Goal: Information Seeking & Learning: Find specific page/section

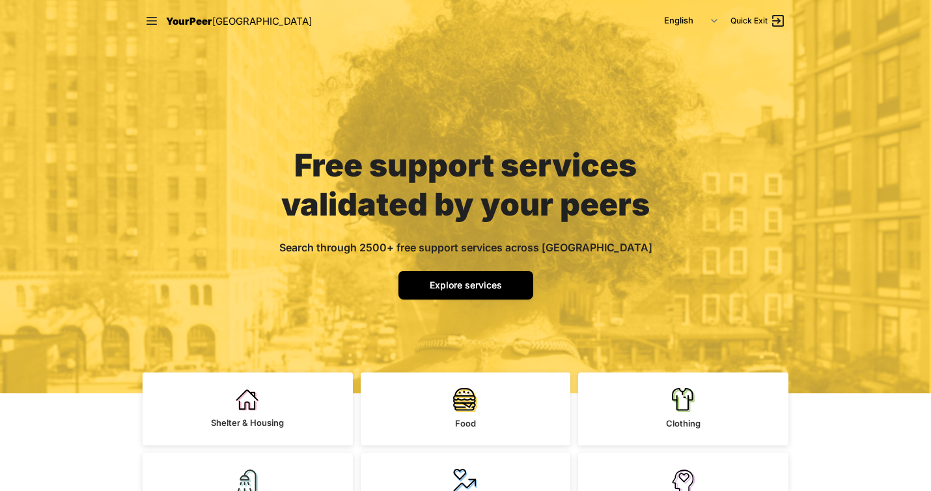
click at [463, 277] on link "Explore services" at bounding box center [465, 285] width 135 height 29
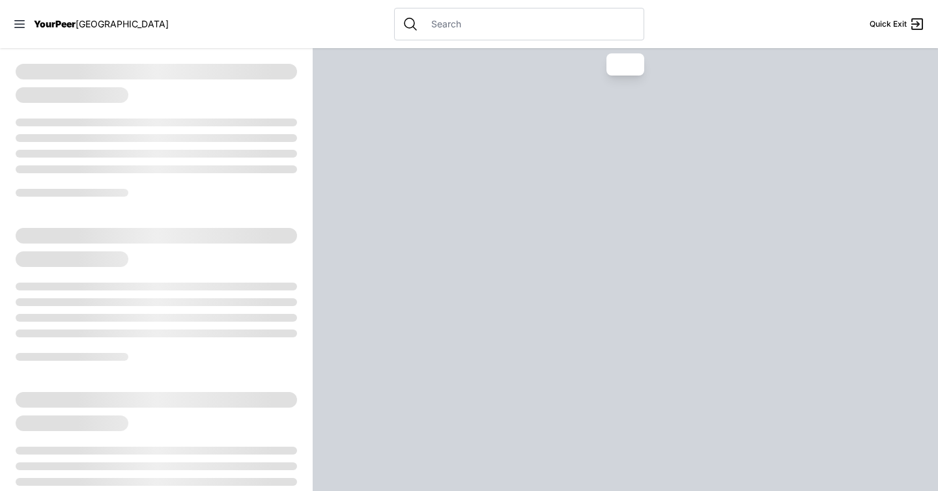
select select "recentlyUpdated"
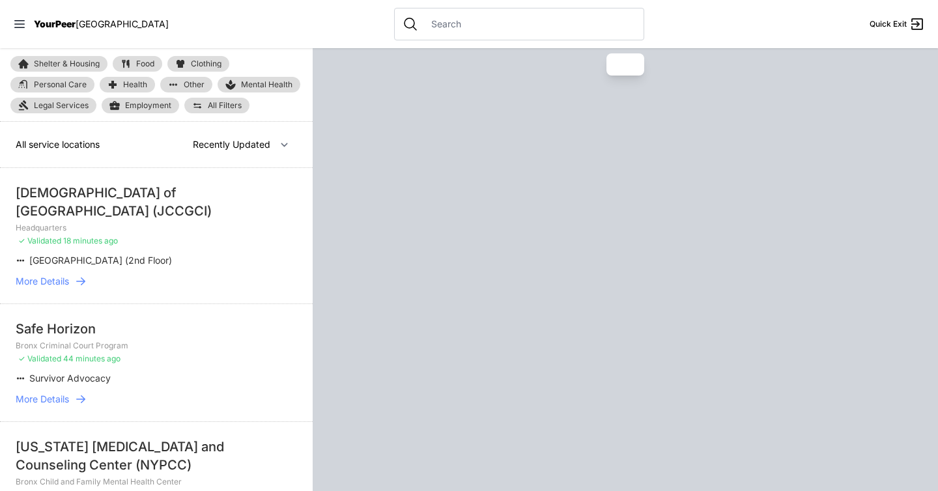
click at [419, 33] on div at bounding box center [519, 24] width 250 height 33
click at [423, 25] on input "text" at bounding box center [529, 24] width 212 height 13
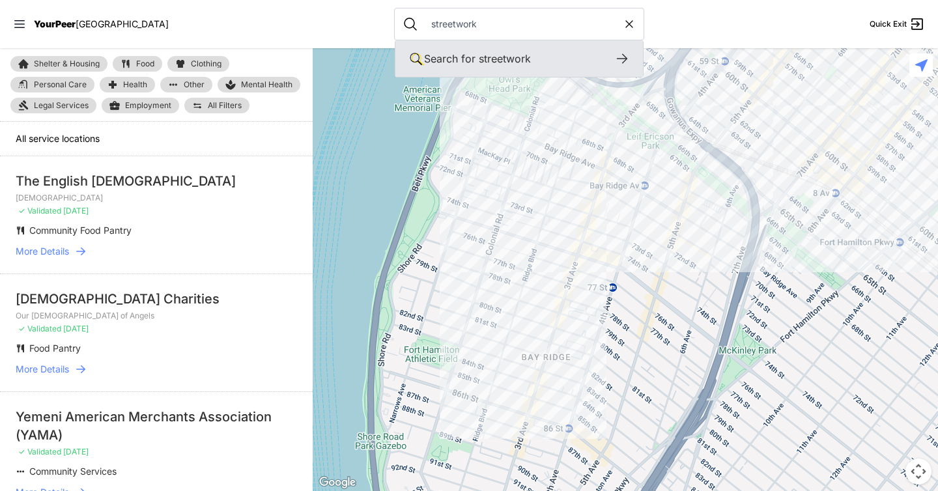
type input "streetwork"
click at [614, 54] on icon at bounding box center [622, 59] width 16 height 16
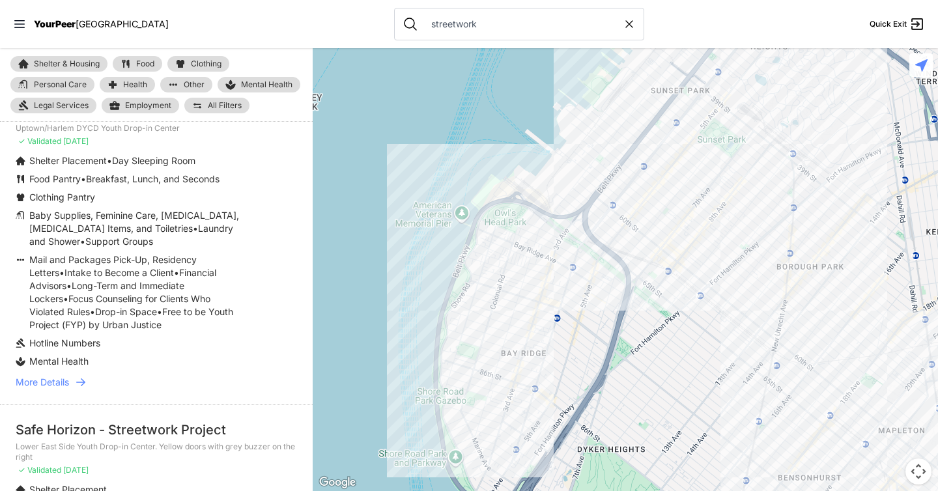
scroll to position [93, 0]
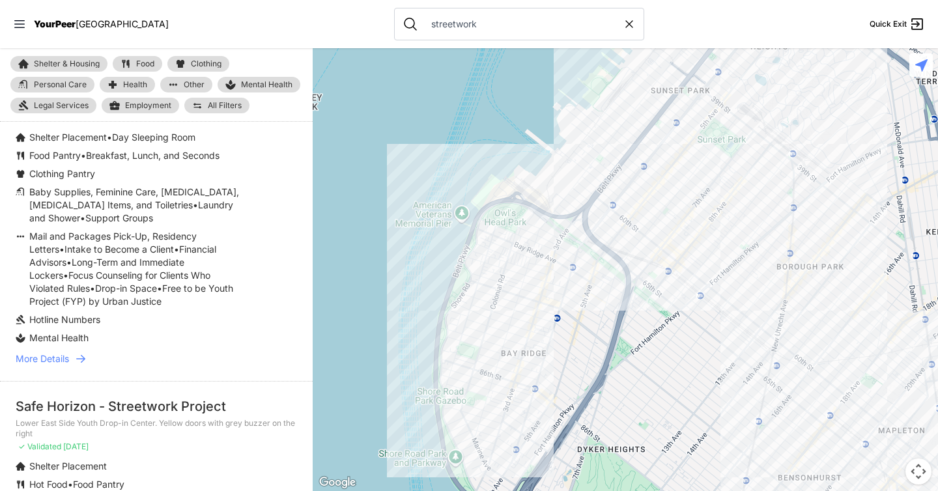
click at [81, 358] on icon at bounding box center [80, 358] width 13 height 13
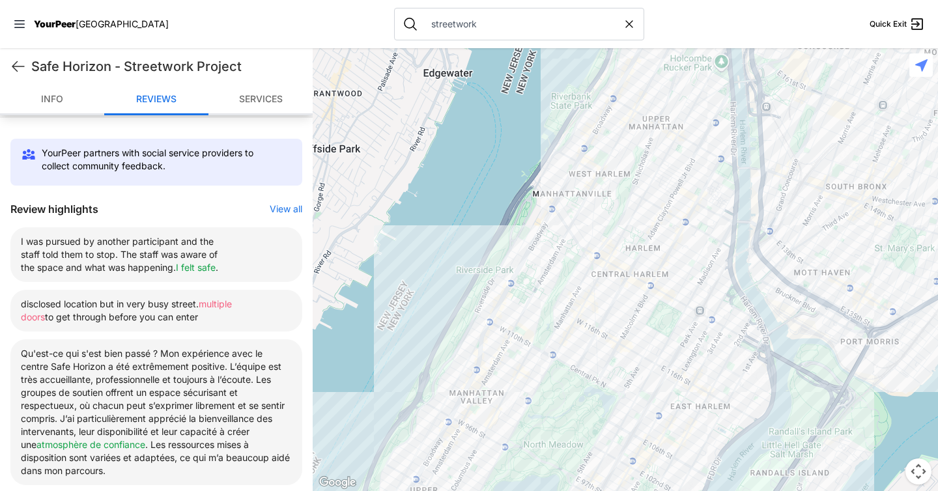
scroll to position [391, 0]
click at [271, 211] on button "View all" at bounding box center [286, 208] width 33 height 13
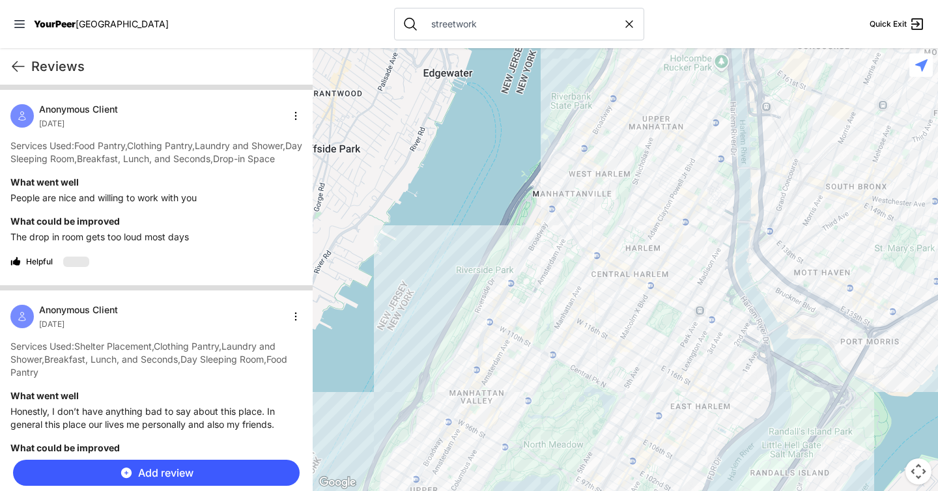
scroll to position [0, 0]
click at [171, 272] on div "Helpful" at bounding box center [156, 261] width 292 height 21
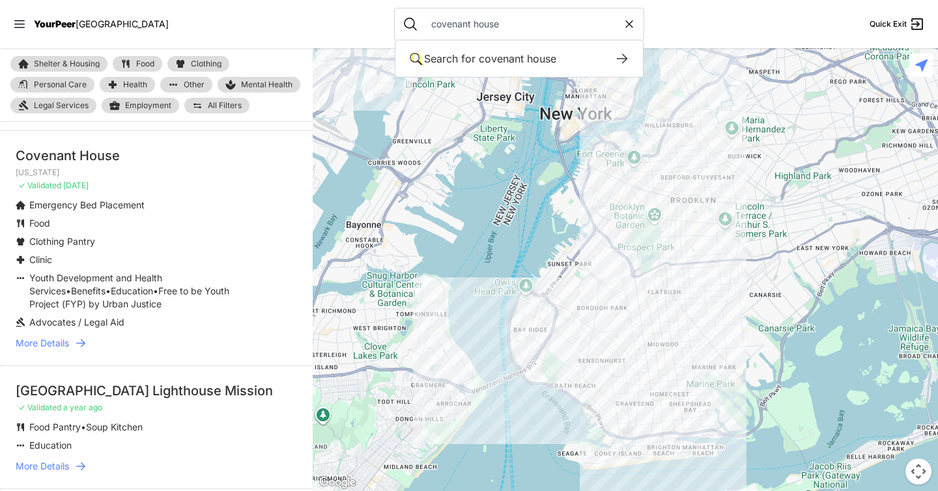
scroll to position [158, 0]
click at [423, 20] on input "covenant house" at bounding box center [522, 24] width 199 height 13
type input "streetwork"
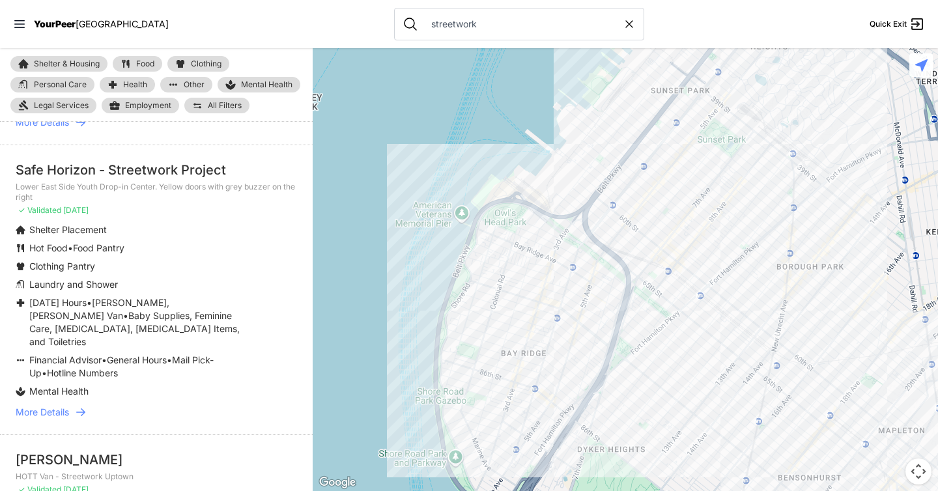
scroll to position [360, 0]
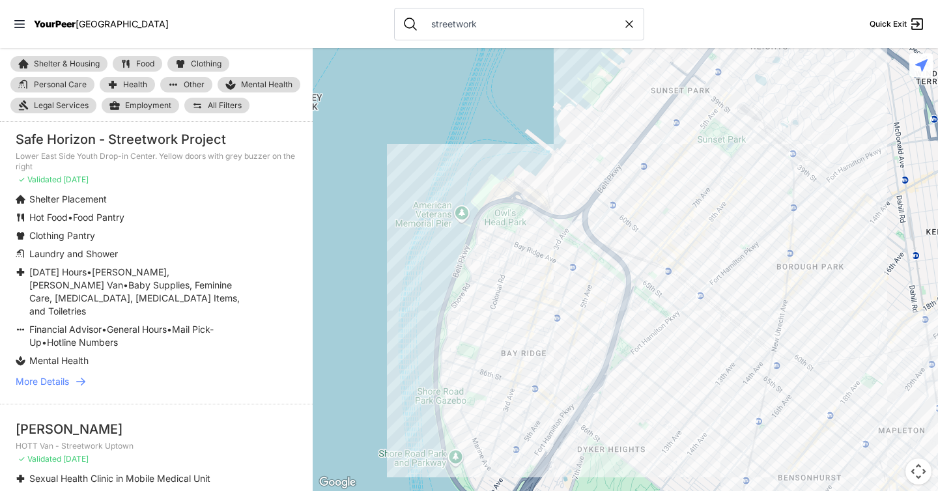
click at [84, 378] on icon at bounding box center [80, 382] width 9 height 8
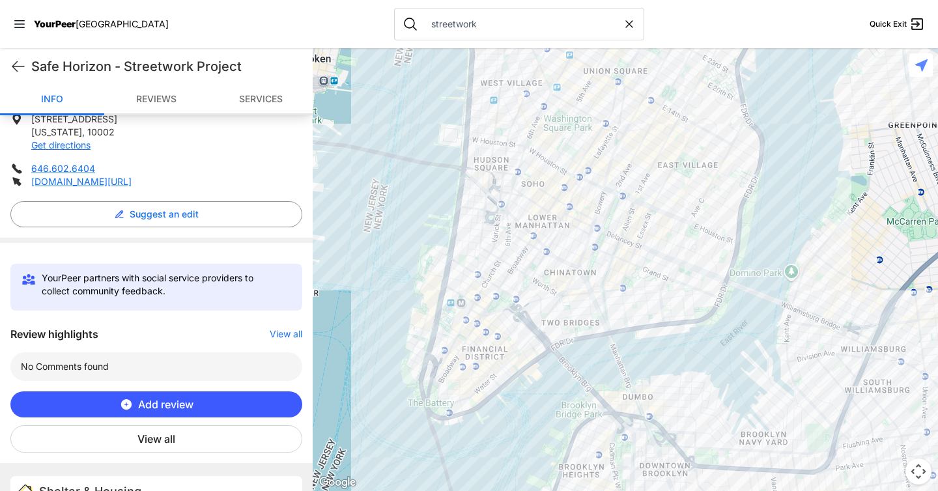
scroll to position [279, 0]
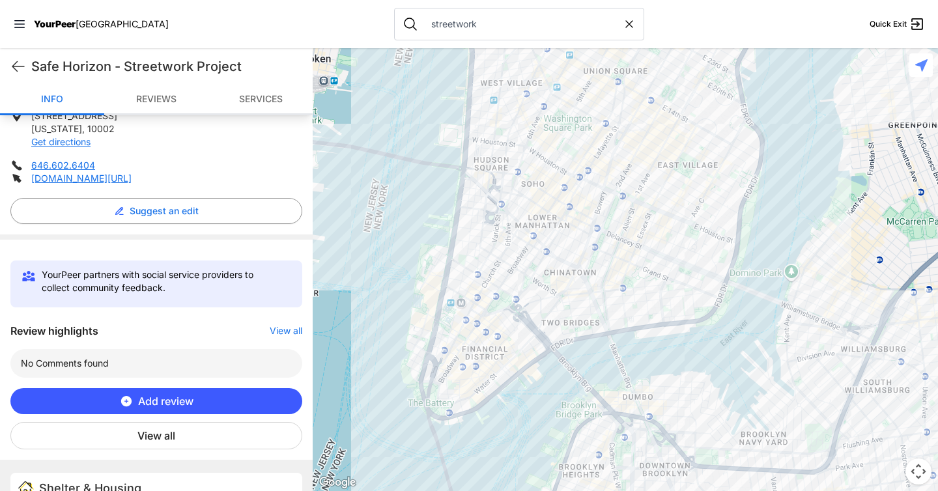
click at [167, 439] on button "View all" at bounding box center [156, 435] width 292 height 27
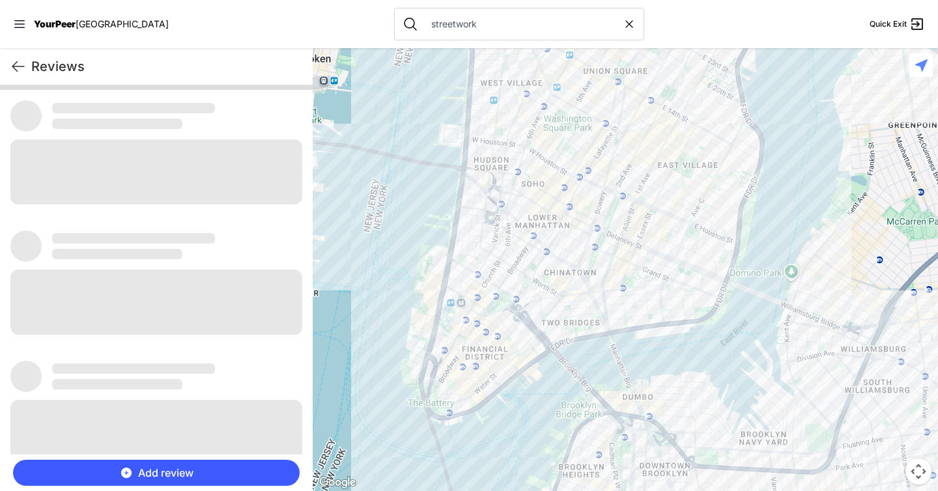
scroll to position [0, 0]
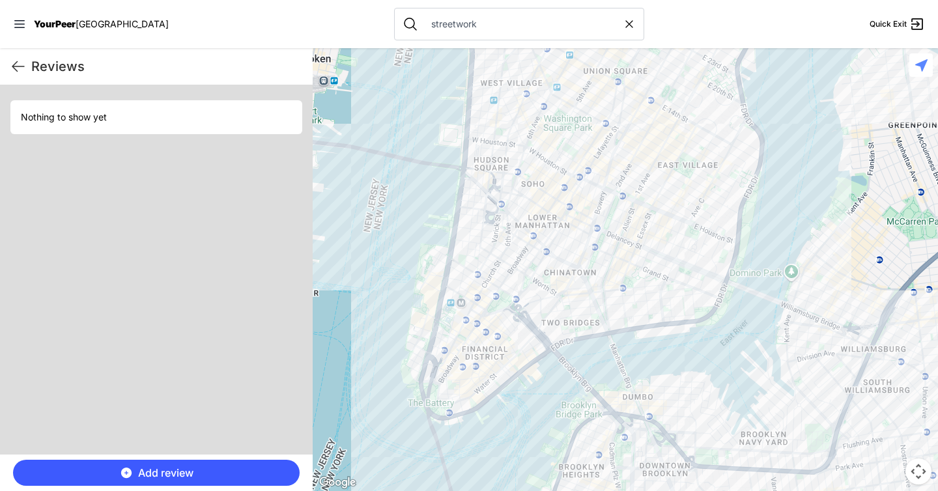
click at [27, 70] on div "Reviews Quick Exit" at bounding box center [156, 66] width 313 height 36
click at [18, 65] on icon at bounding box center [18, 67] width 16 height 16
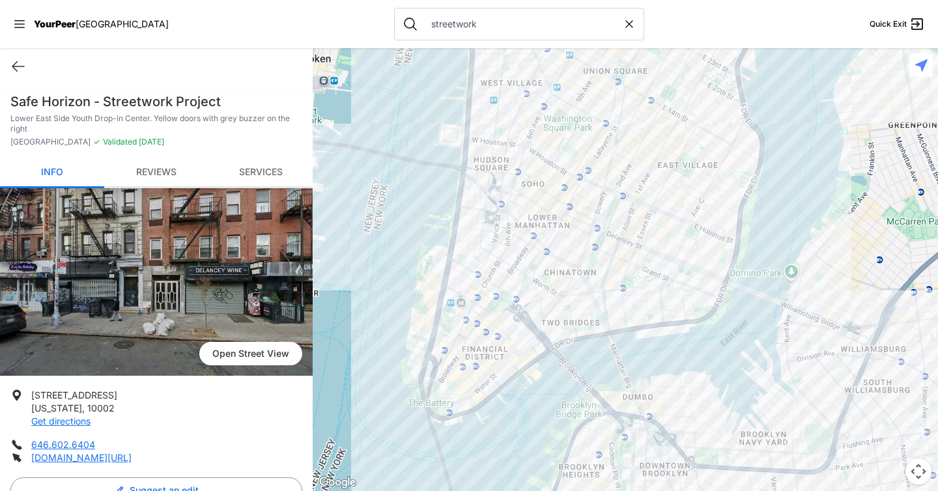
click at [155, 175] on link "Reviews" at bounding box center [156, 173] width 104 height 31
click at [21, 65] on icon at bounding box center [18, 67] width 16 height 16
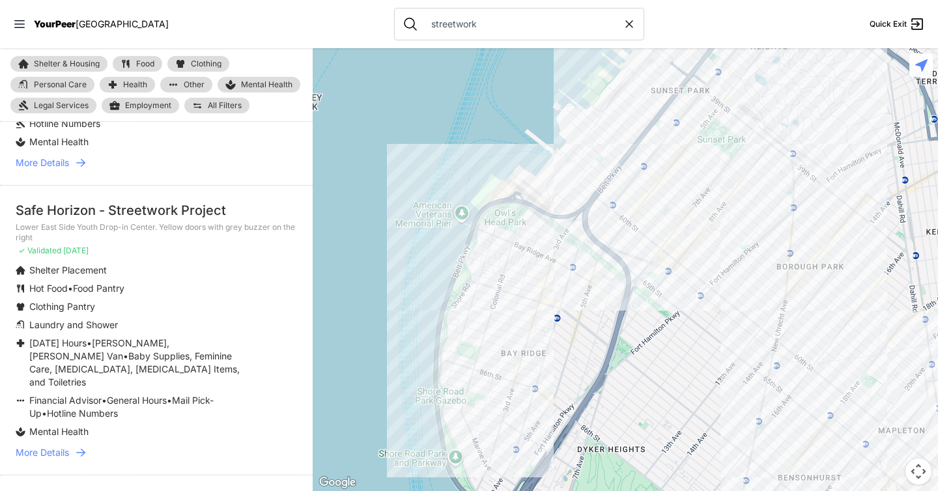
scroll to position [301, 0]
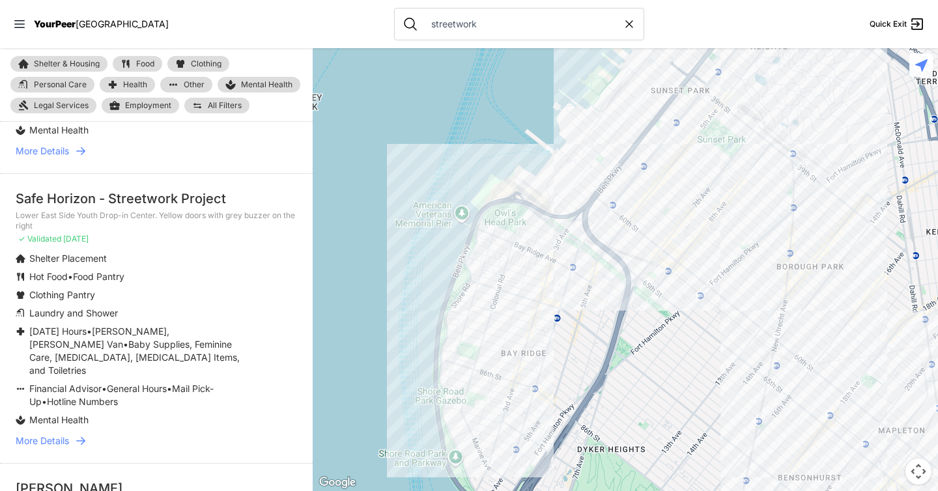
click at [84, 434] on icon at bounding box center [80, 440] width 13 height 13
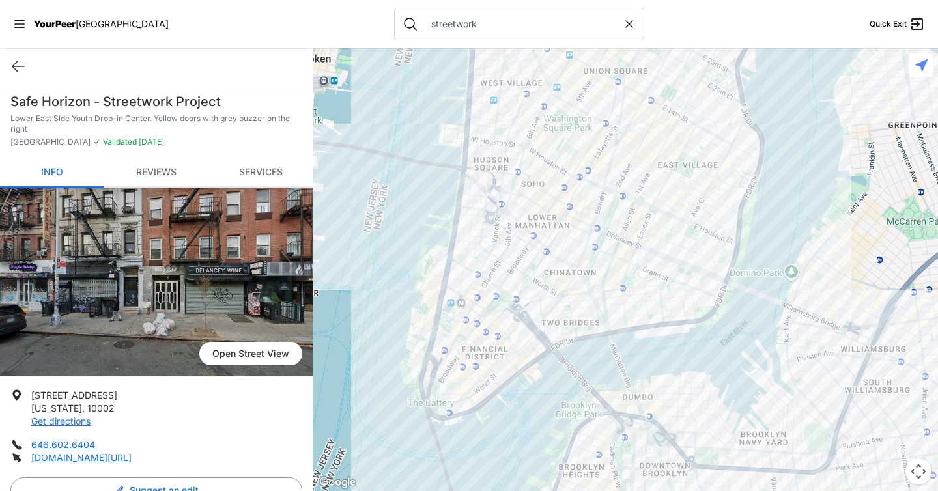
click at [48, 58] on div "Quick Exit" at bounding box center [156, 66] width 313 height 36
click at [12, 71] on icon at bounding box center [18, 67] width 16 height 16
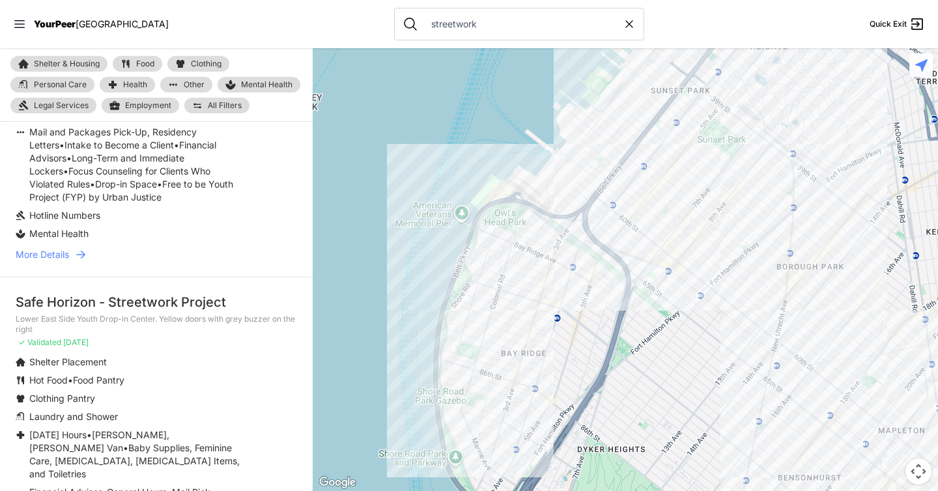
scroll to position [216, 0]
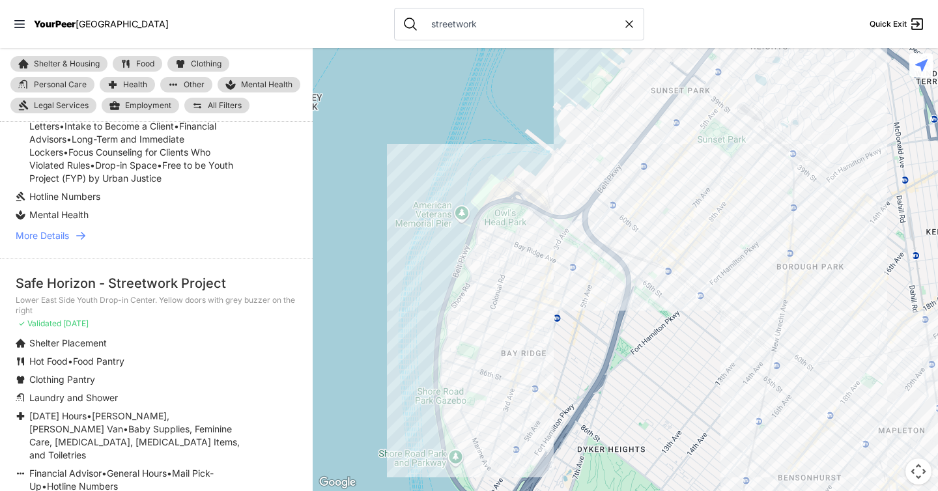
click at [82, 230] on icon at bounding box center [80, 235] width 13 height 13
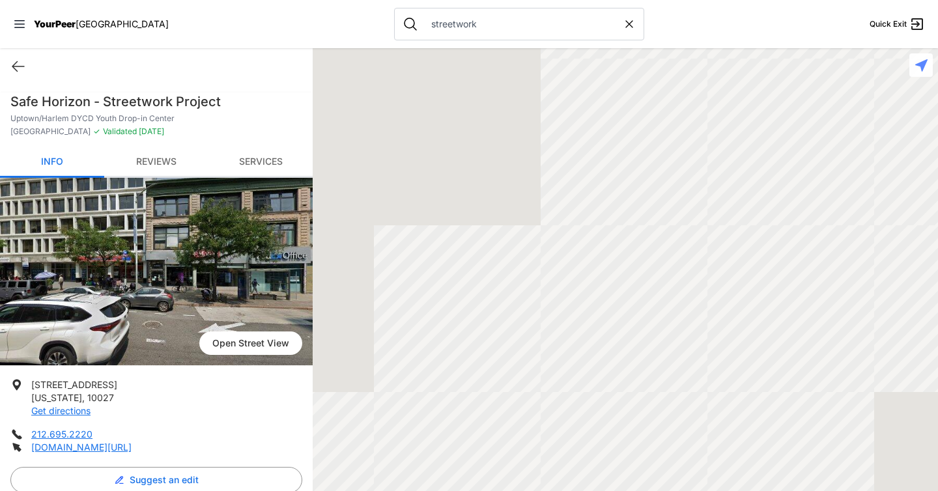
click at [160, 165] on link "Reviews" at bounding box center [156, 162] width 104 height 31
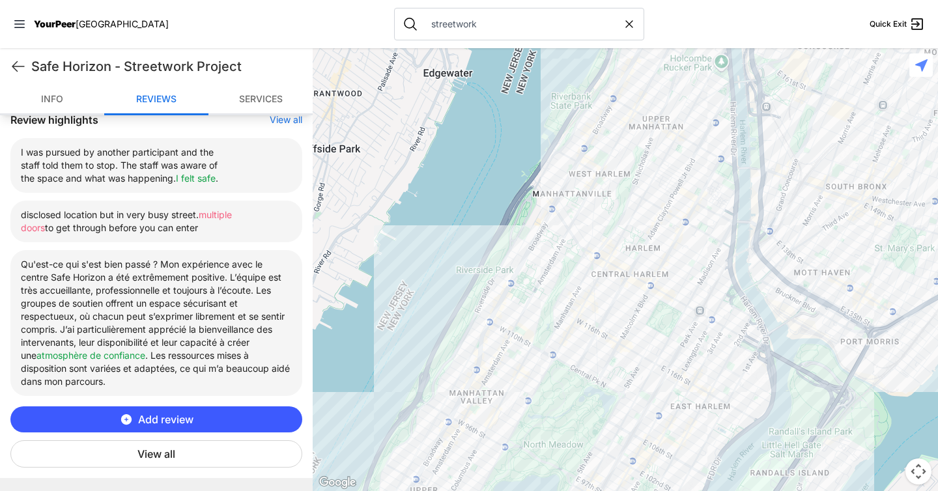
scroll to position [512, 0]
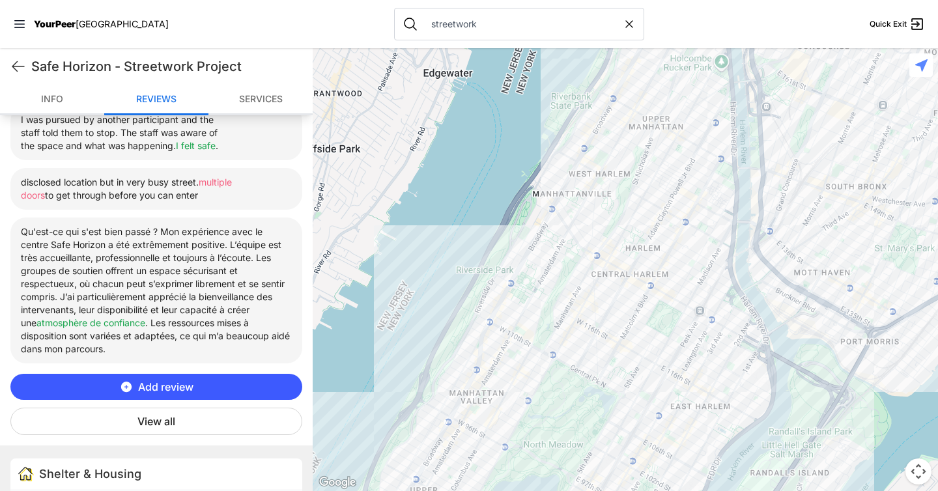
click at [176, 419] on button "View all" at bounding box center [156, 421] width 292 height 27
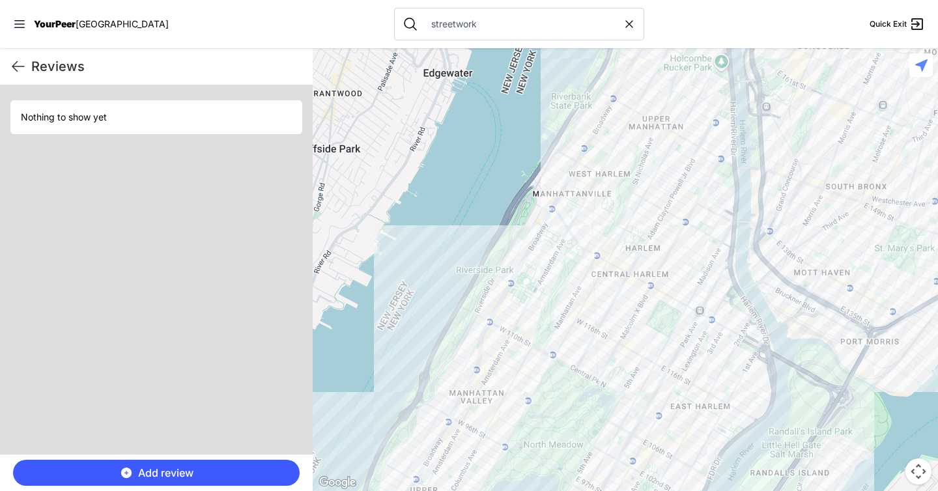
scroll to position [0, 0]
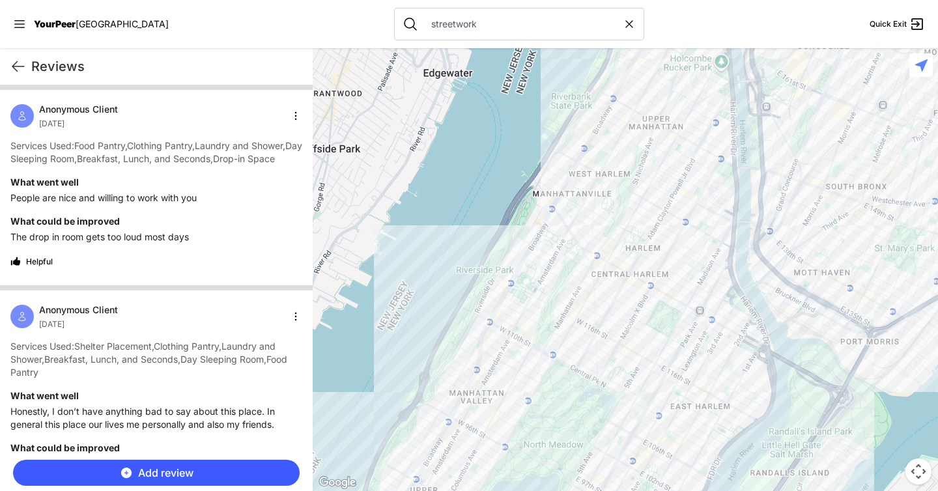
click at [277, 34] on nav "YourPeer NYC streetwork Quick Exit" at bounding box center [469, 24] width 938 height 48
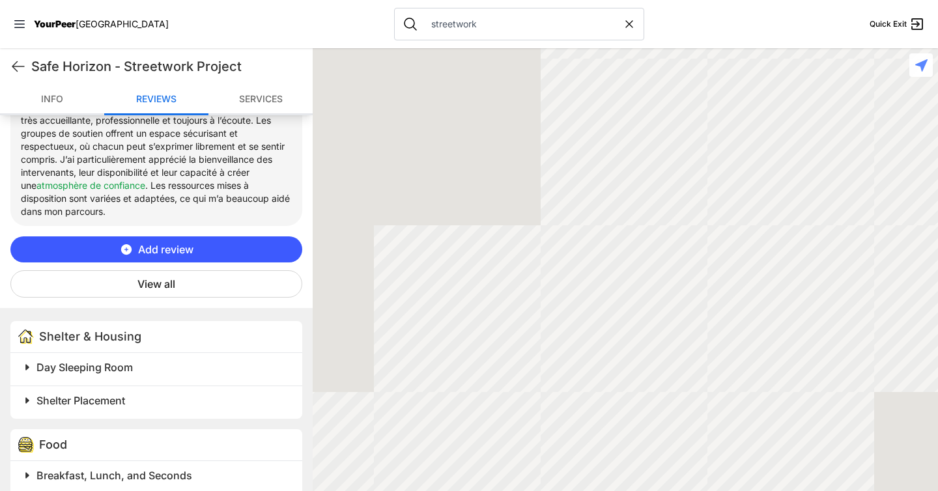
scroll to position [671, 0]
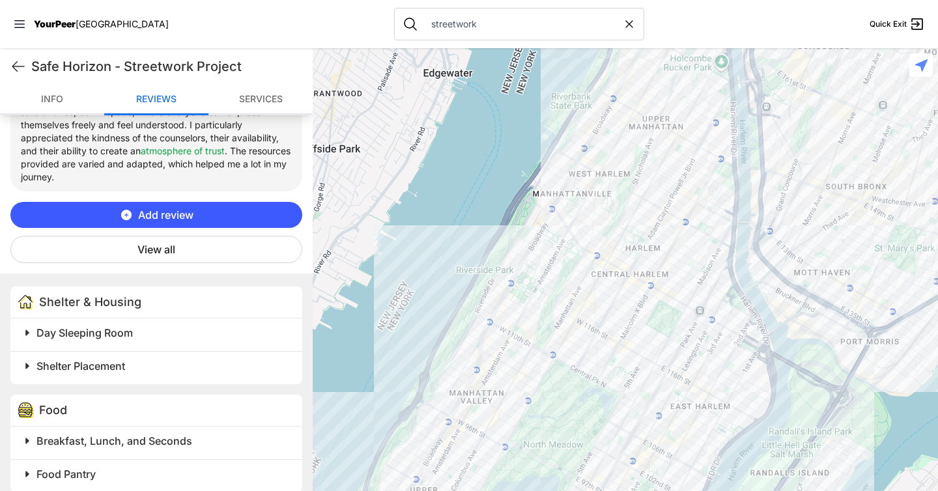
click at [181, 247] on button "View all" at bounding box center [156, 249] width 292 height 27
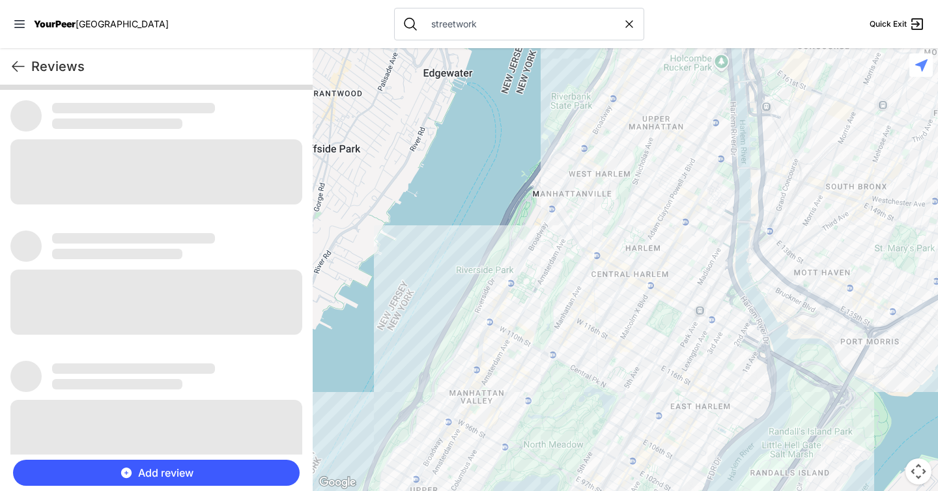
scroll to position [0, 0]
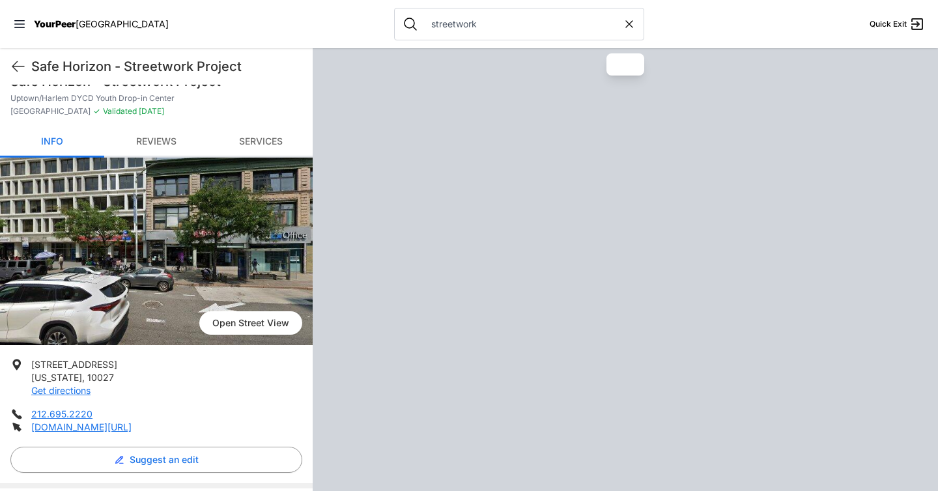
scroll to position [26, 0]
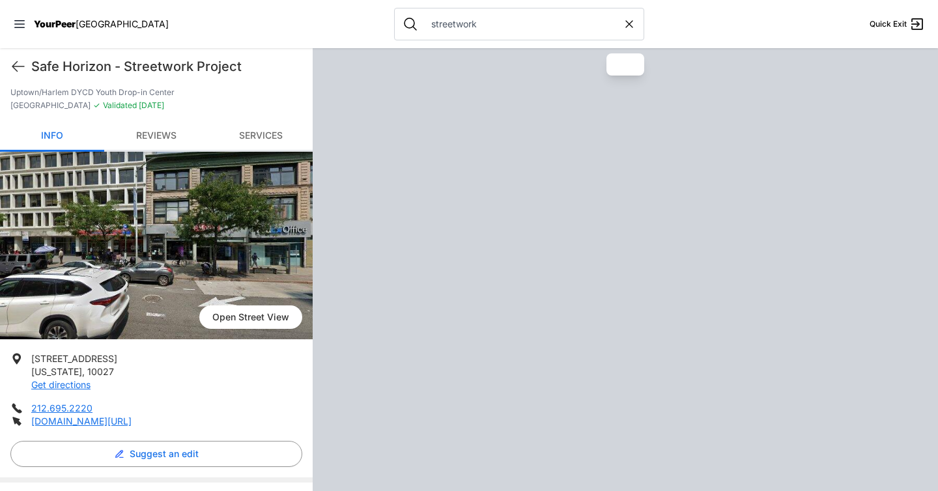
click at [156, 130] on link "Reviews" at bounding box center [156, 136] width 104 height 31
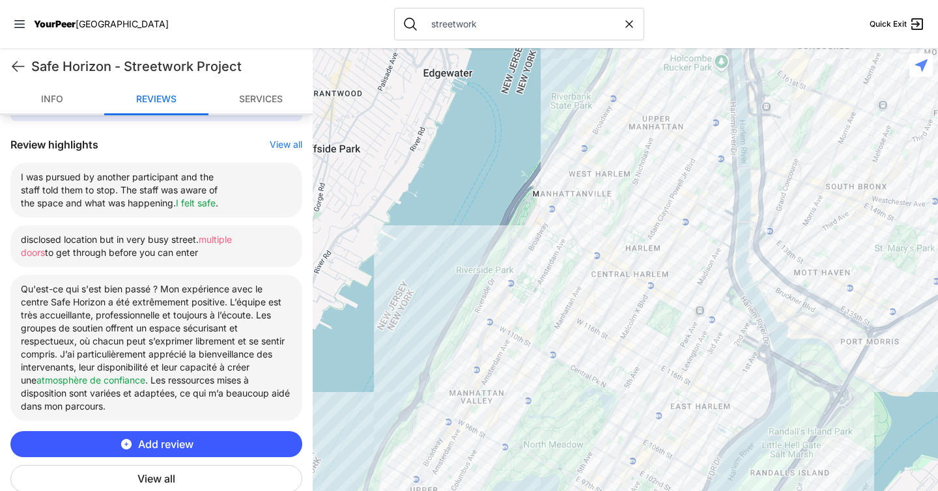
scroll to position [562, 0]
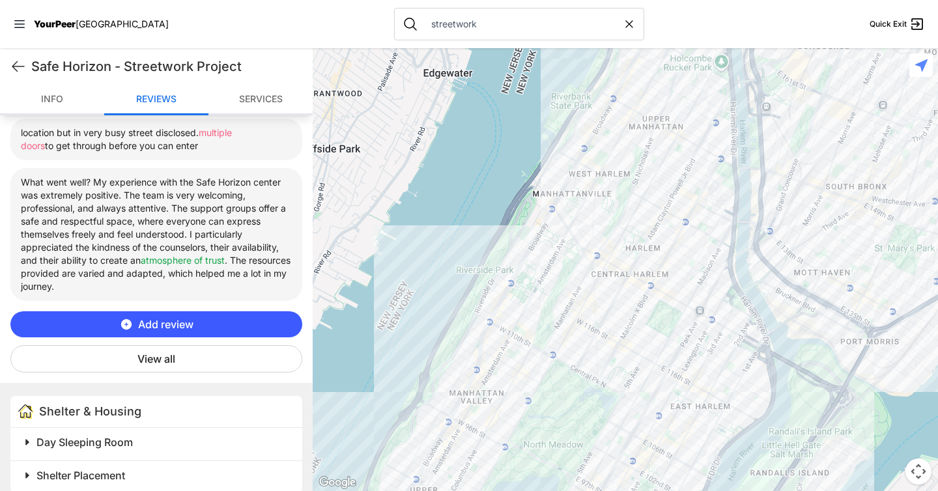
click at [178, 361] on button "View all" at bounding box center [156, 358] width 292 height 27
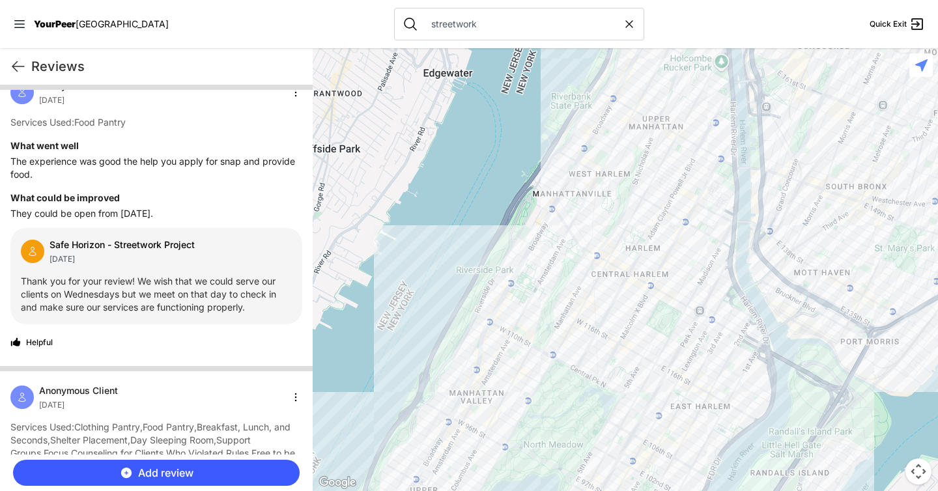
scroll to position [594, 0]
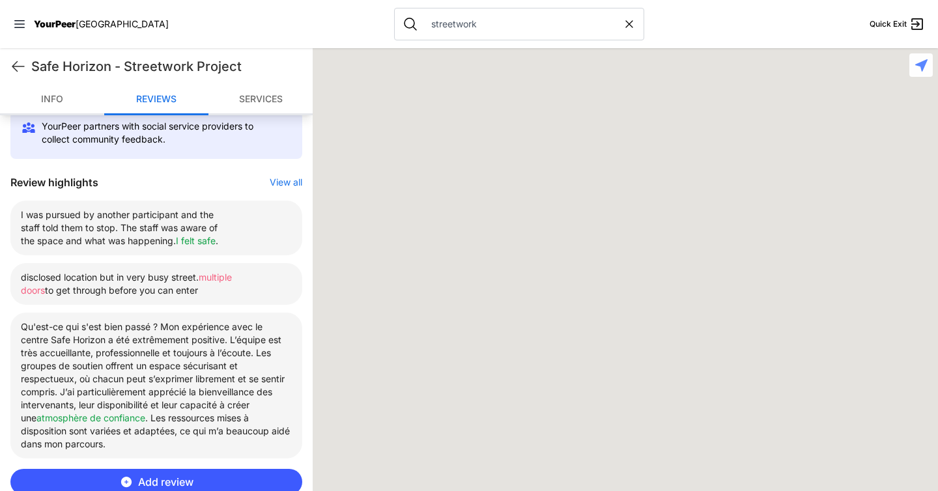
scroll to position [549, 0]
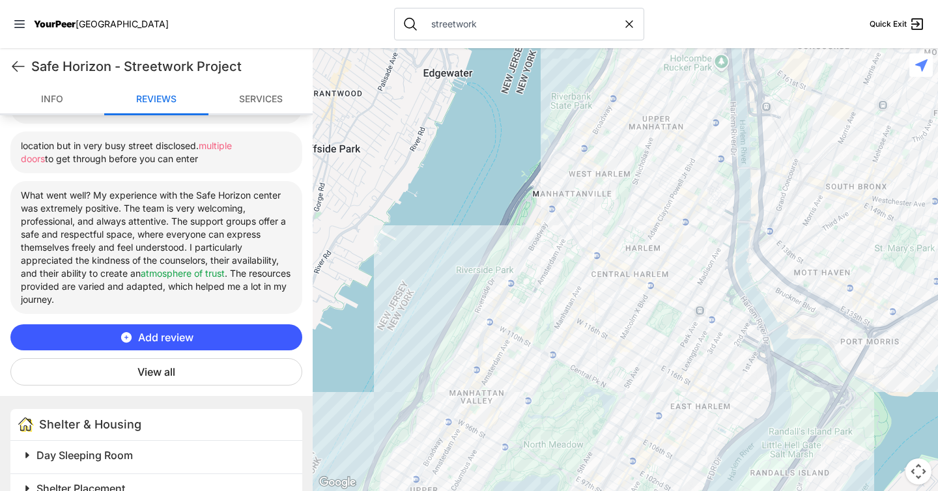
click at [173, 380] on button "View all" at bounding box center [156, 371] width 292 height 27
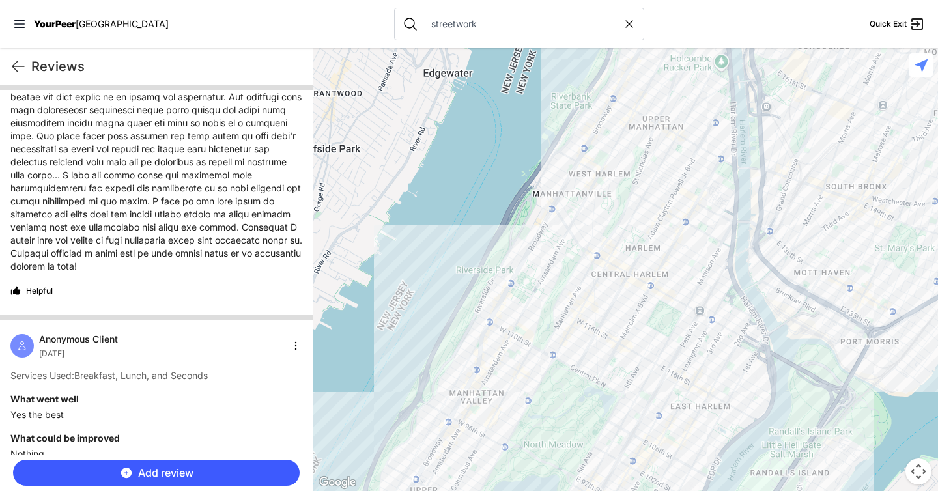
scroll to position [1576, 0]
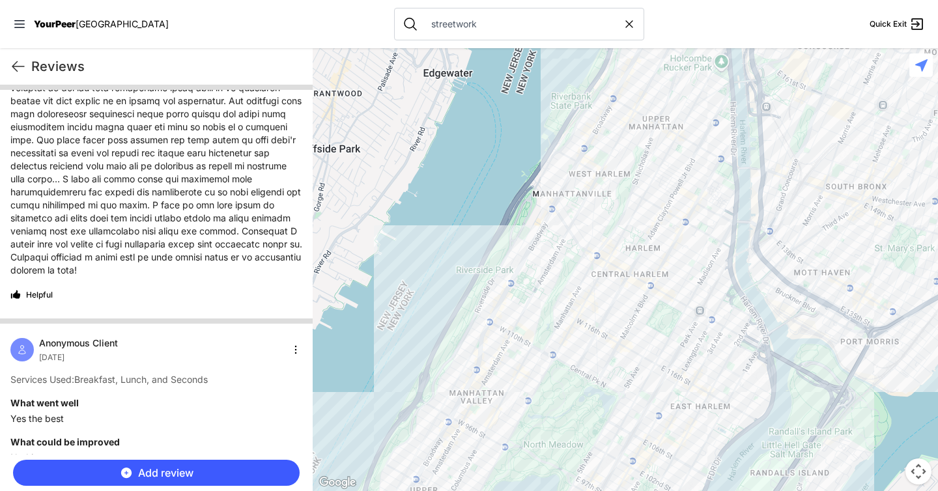
click at [189, 236] on font at bounding box center [156, 152] width 292 height 245
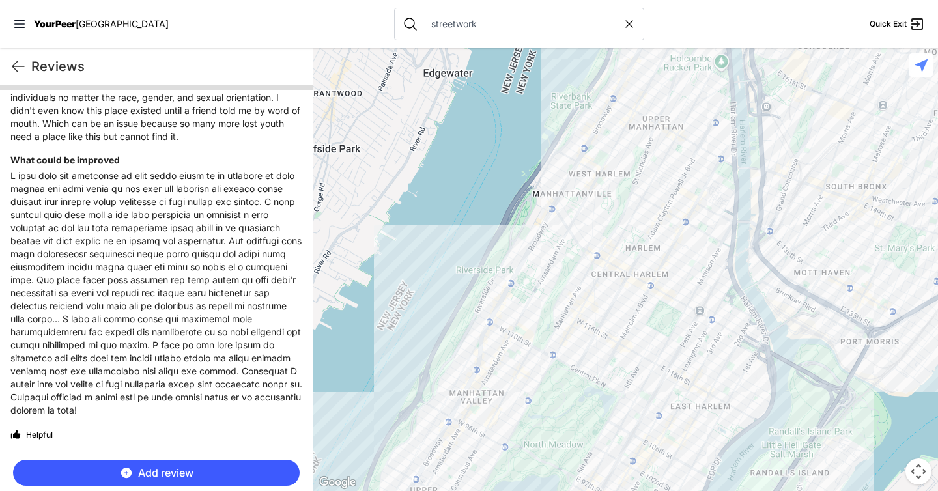
scroll to position [1433, 0]
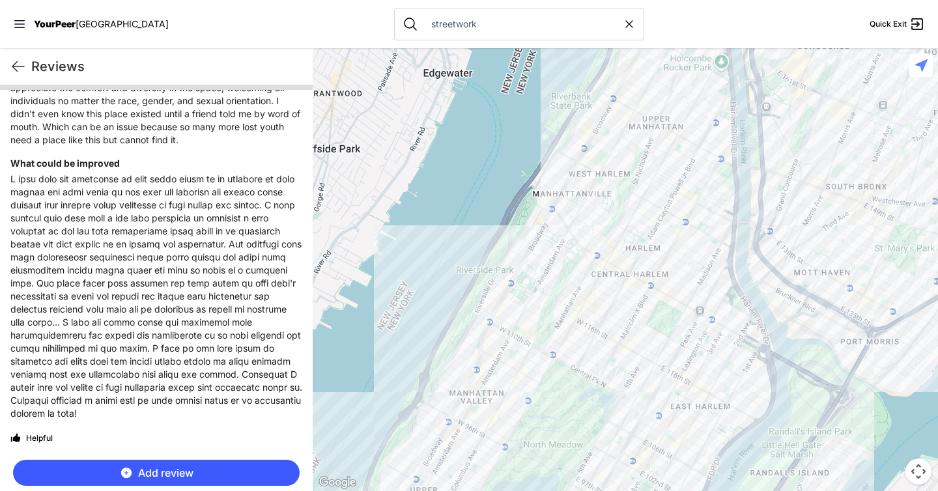
click at [246, 29] on nav "YourPeer NYC streetwork Quick Exit" at bounding box center [469, 24] width 938 height 48
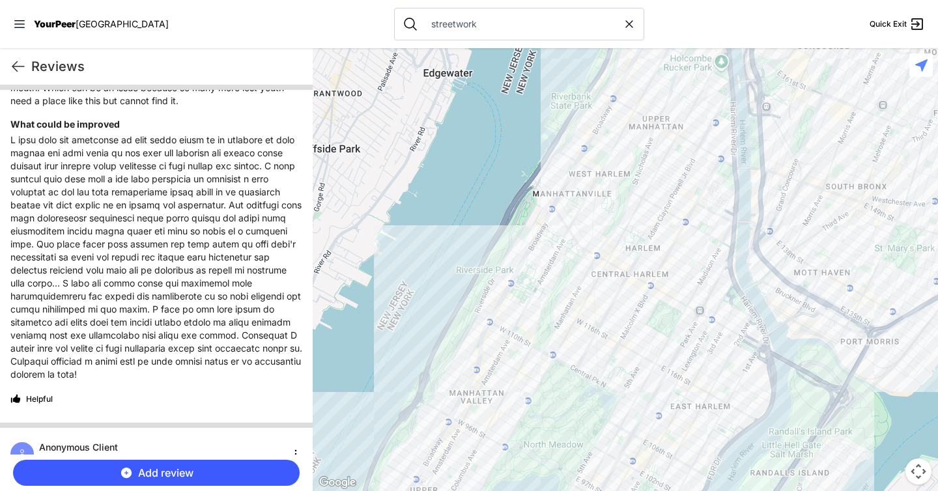
scroll to position [1451, 0]
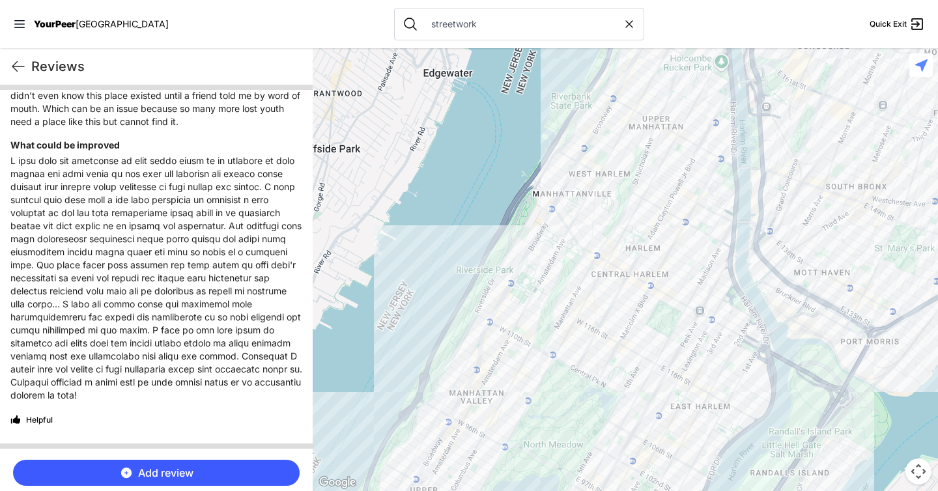
click at [197, 285] on p at bounding box center [156, 277] width 292 height 247
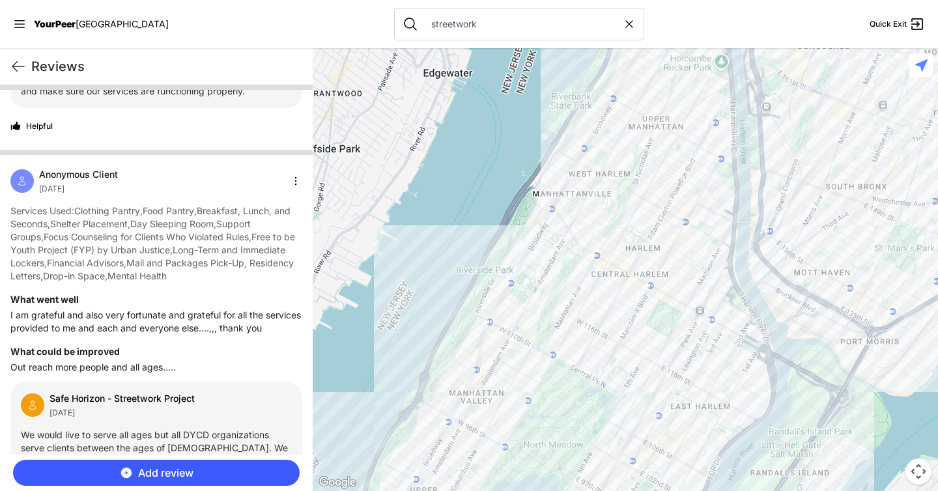
scroll to position [809, 0]
click at [255, 35] on nav "YourPeer NYC streetwork Quick Exit" at bounding box center [469, 24] width 938 height 48
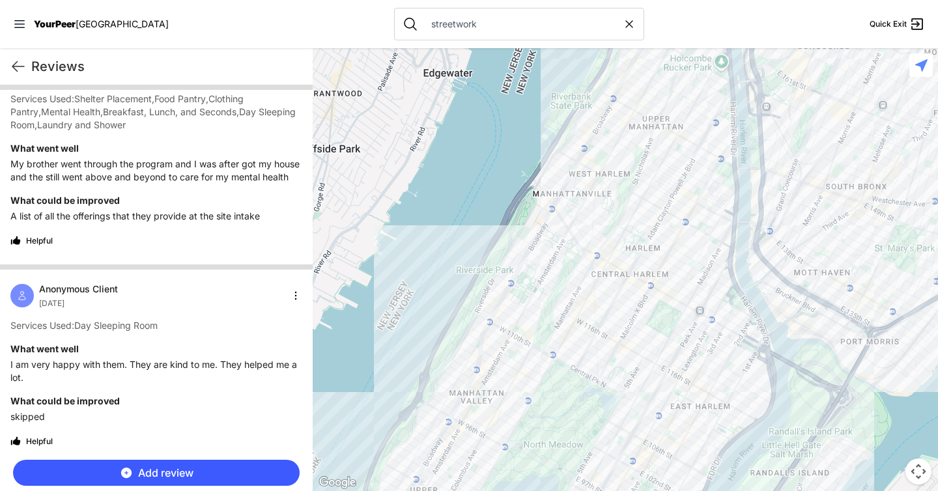
scroll to position [4297, 0]
